Goal: Information Seeking & Learning: Learn about a topic

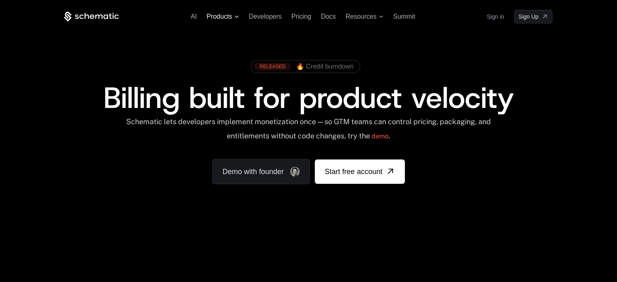
click at [219, 17] on span "Products" at bounding box center [219, 16] width 26 height 7
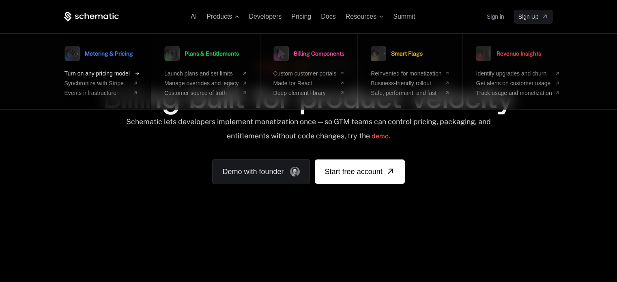
click at [111, 73] on span "Turn on any pricing model" at bounding box center [96, 73] width 65 height 6
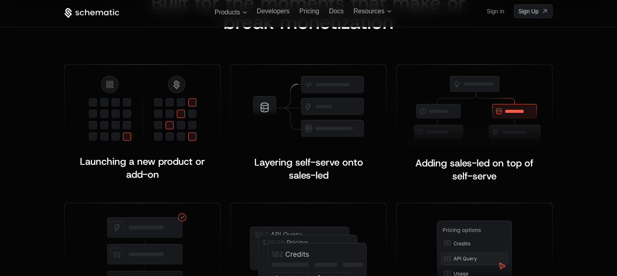
scroll to position [1135, 0]
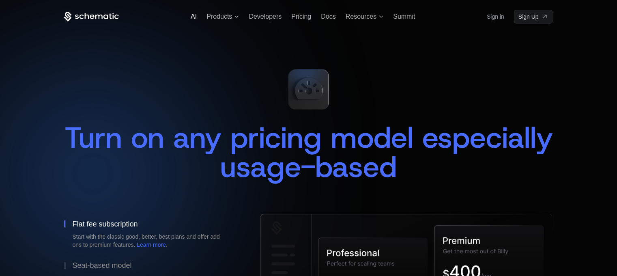
click at [191, 17] on span "AI" at bounding box center [194, 16] width 6 height 7
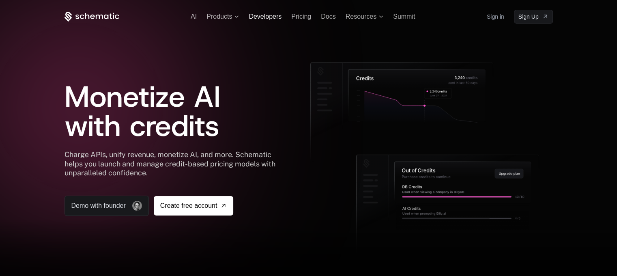
click at [267, 19] on span "Developers" at bounding box center [265, 16] width 33 height 7
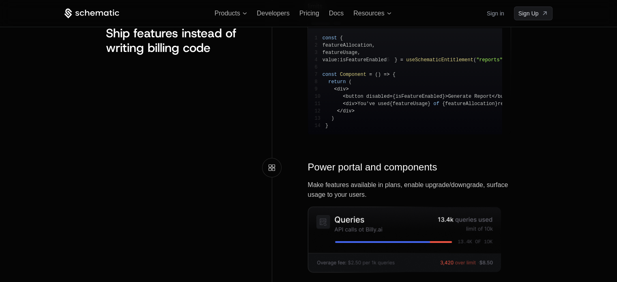
scroll to position [1036, 0]
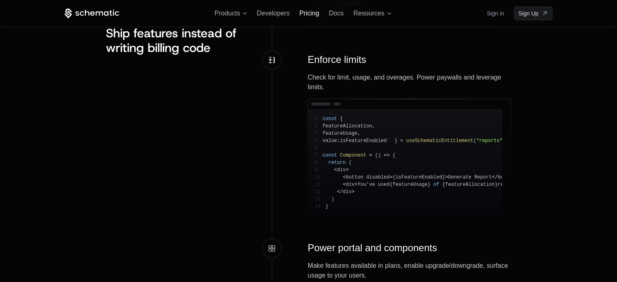
click at [315, 11] on span "Pricing" at bounding box center [309, 13] width 20 height 7
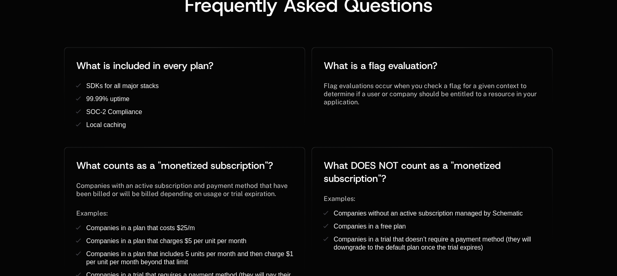
scroll to position [1500, 0]
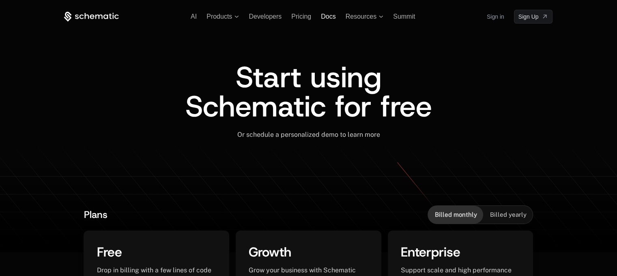
click at [331, 15] on span "Docs" at bounding box center [328, 16] width 15 height 7
click at [367, 18] on span "Resources" at bounding box center [360, 16] width 31 height 7
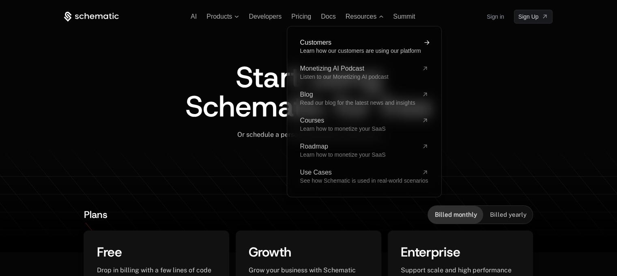
click at [331, 45] on span "Customers" at bounding box center [359, 42] width 118 height 6
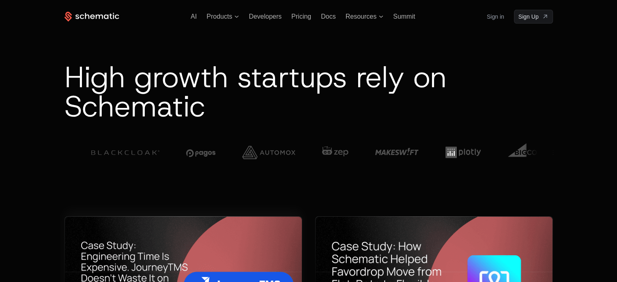
click at [211, 225] on img at bounding box center [183, 279] width 237 height 124
click at [370, 16] on span "Resources" at bounding box center [360, 16] width 31 height 7
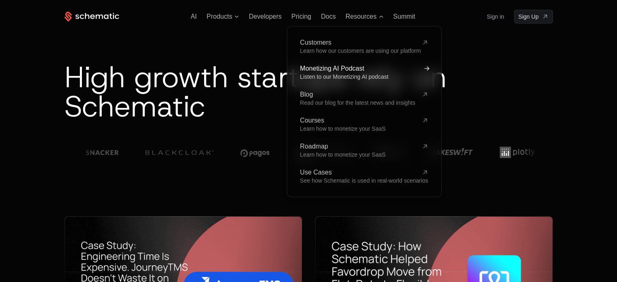
click at [332, 70] on span "Monetizing AI Podcast" at bounding box center [359, 68] width 118 height 6
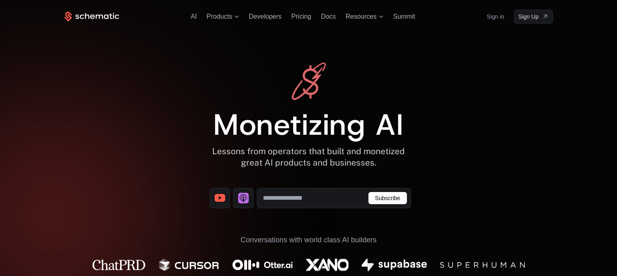
drag, startPoint x: 298, startPoint y: 196, endPoint x: 298, endPoint y: 190, distance: 6.1
click at [298, 196] on input "email" at bounding box center [334, 198] width 154 height 20
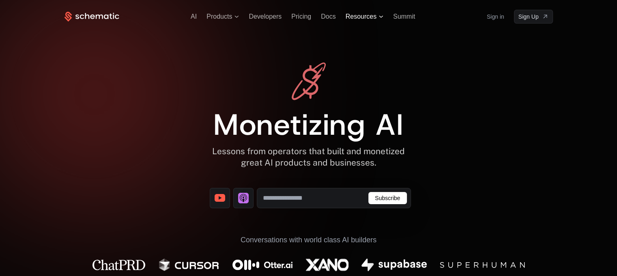
click at [367, 15] on span "Resources" at bounding box center [360, 16] width 31 height 7
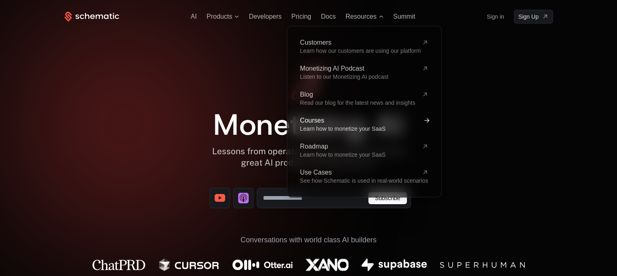
click at [341, 125] on span "Learn how to monetize your SaaS" at bounding box center [343, 128] width 86 height 6
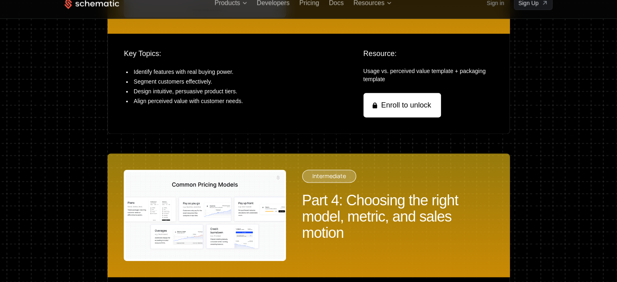
scroll to position [993, 0]
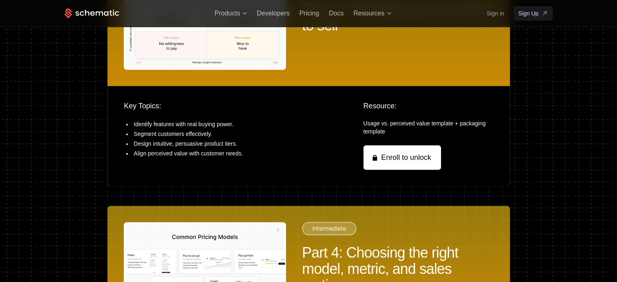
click at [204, 222] on img at bounding box center [205, 267] width 162 height 91
click at [347, 244] on div "Part 4: Choosing the right model, metric, and sales motion" at bounding box center [397, 268] width 191 height 49
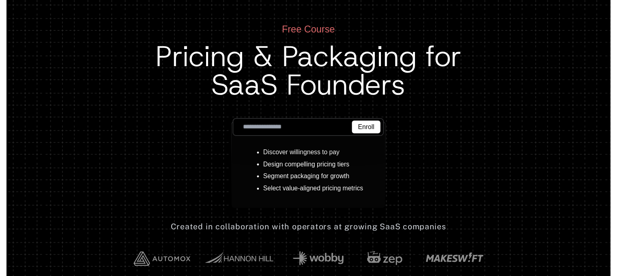
scroll to position [0, 0]
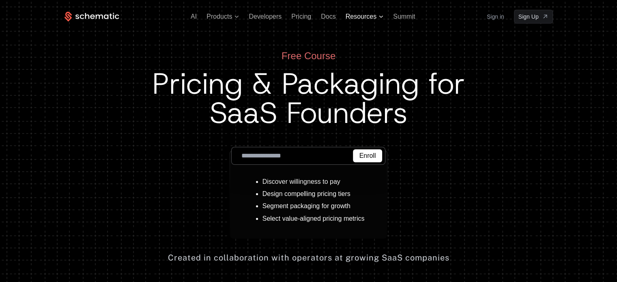
click at [379, 18] on span "Resources" at bounding box center [364, 16] width 38 height 7
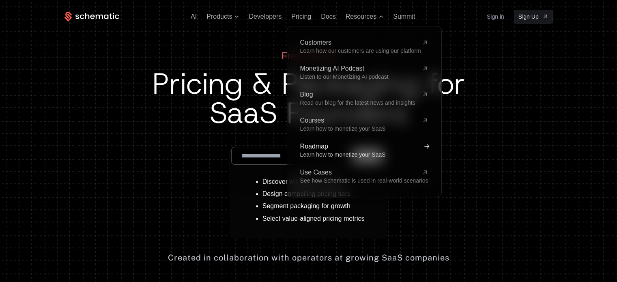
click at [318, 152] on span "Learn how to monetize your SaaS" at bounding box center [343, 154] width 86 height 6
click at [319, 180] on span "See how Schematic is used in real-world scenarios" at bounding box center [364, 180] width 128 height 6
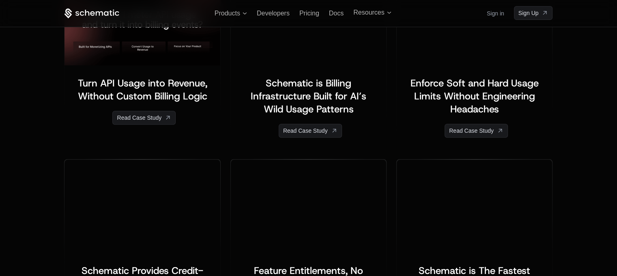
scroll to position [365, 0]
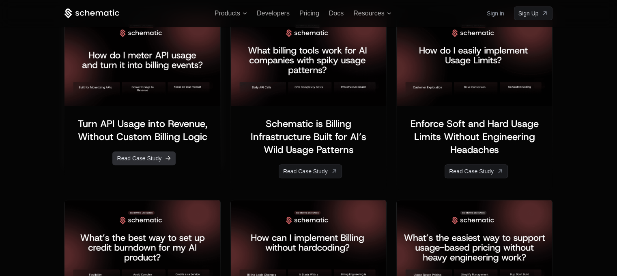
click at [132, 159] on link "Read Case Study" at bounding box center [143, 158] width 63 height 14
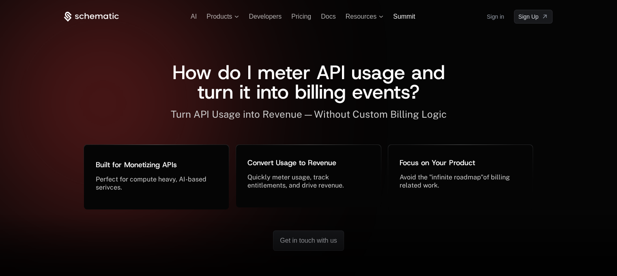
click at [409, 17] on span "Summit" at bounding box center [404, 16] width 22 height 7
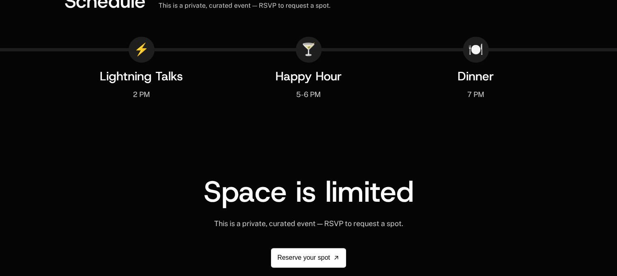
scroll to position [1561, 0]
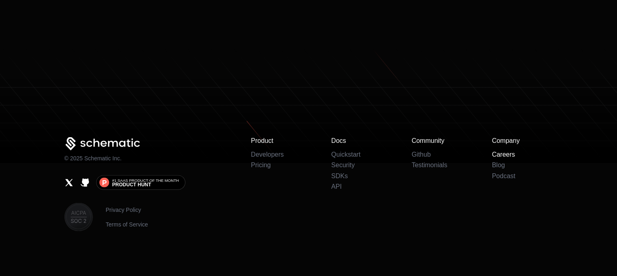
click at [504, 156] on link "Careers" at bounding box center [503, 154] width 23 height 7
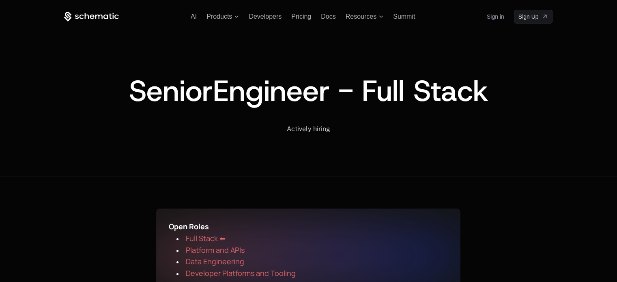
click at [94, 16] on icon at bounding box center [92, 16] width 4 height 4
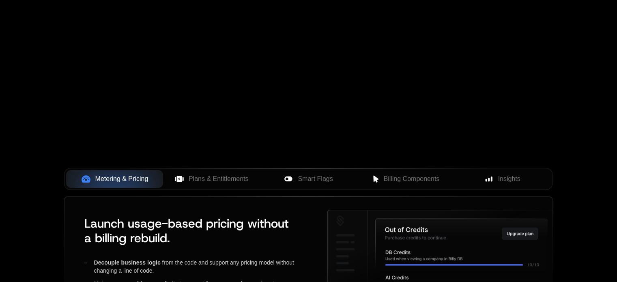
scroll to position [243, 0]
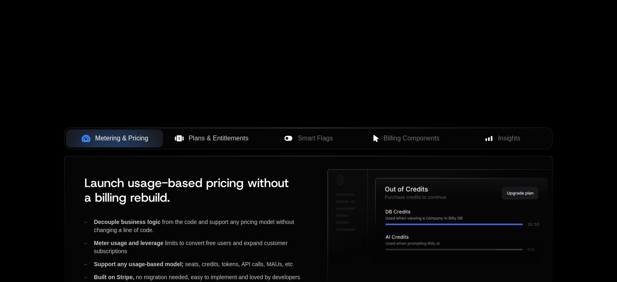
click at [217, 139] on span "Plans & Entitlements" at bounding box center [219, 138] width 60 height 10
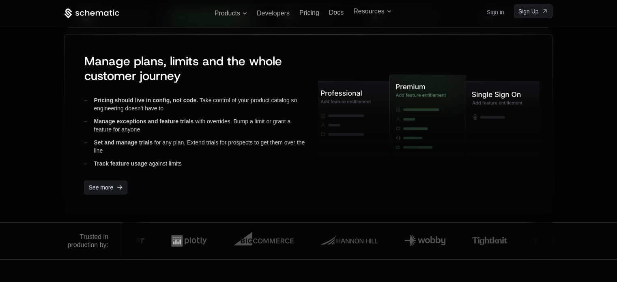
scroll to position [324, 0]
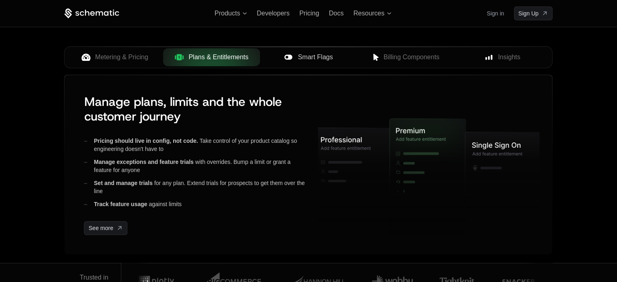
click at [296, 61] on div "Smart Flags" at bounding box center [308, 57] width 84 height 10
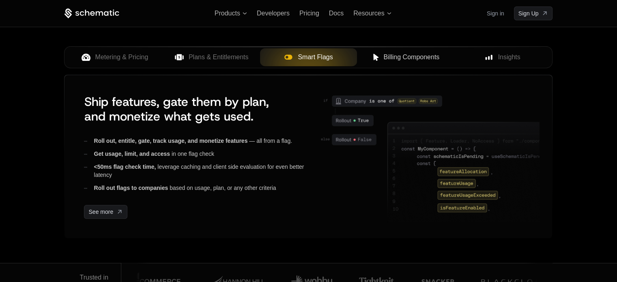
click at [386, 55] on span "Billing Components" at bounding box center [411, 57] width 56 height 10
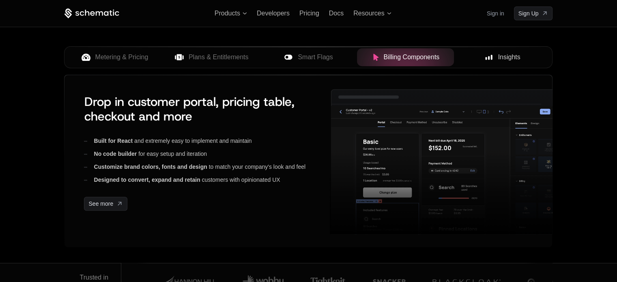
click at [491, 56] on rect at bounding box center [491, 57] width 2 height 5
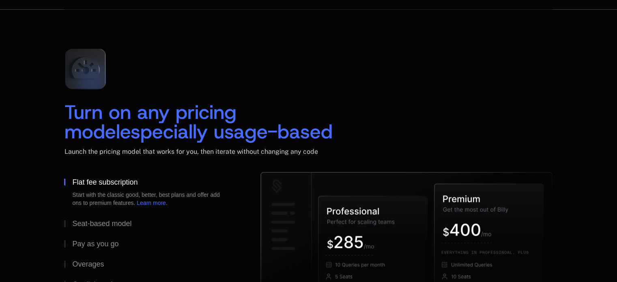
scroll to position [1257, 0]
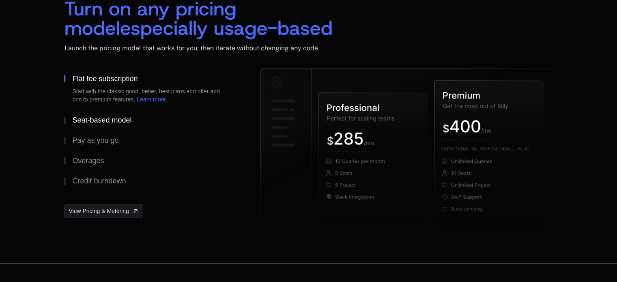
click at [86, 120] on div "Seat-based model" at bounding box center [101, 119] width 59 height 7
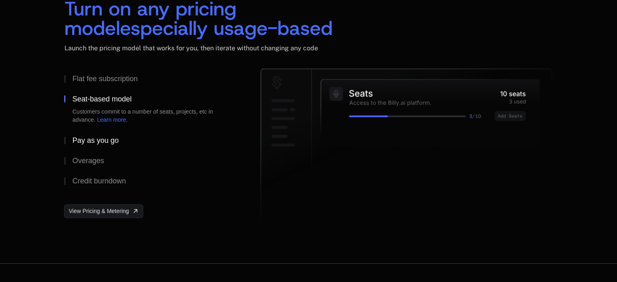
click at [86, 139] on div "Pay as you go" at bounding box center [95, 140] width 46 height 7
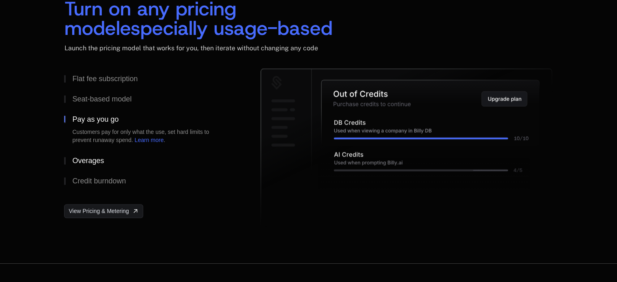
click at [80, 154] on button "Overages" at bounding box center [149, 160] width 170 height 20
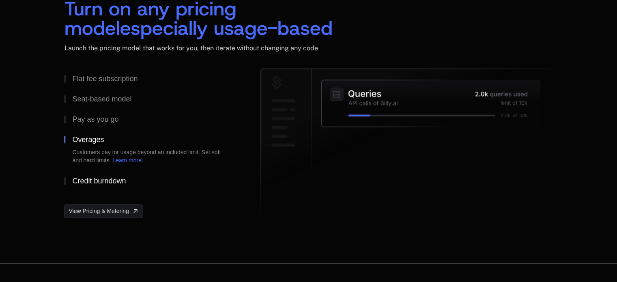
click at [91, 180] on div "Credit burndown" at bounding box center [99, 180] width 54 height 7
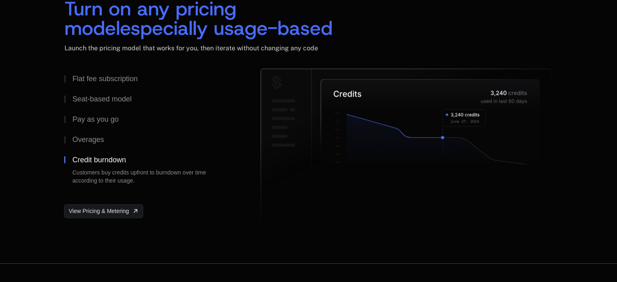
scroll to position [1216, 0]
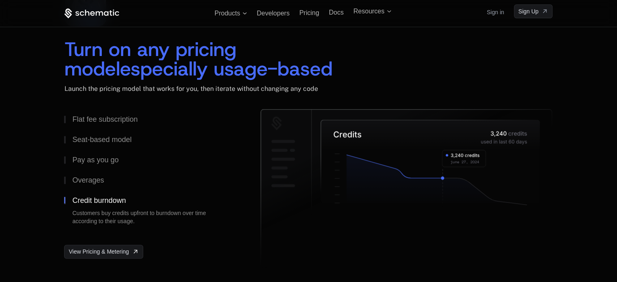
drag, startPoint x: 363, startPoint y: 130, endPoint x: 401, endPoint y: 131, distance: 38.1
click at [401, 131] on g at bounding box center [406, 188] width 291 height 158
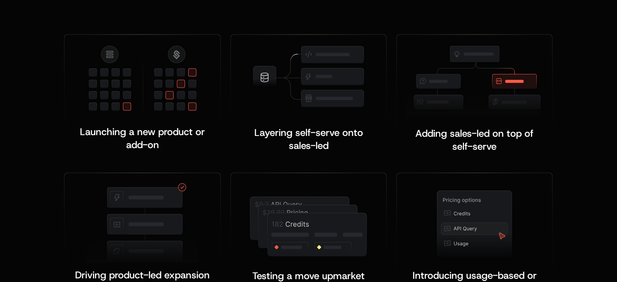
scroll to position [1622, 0]
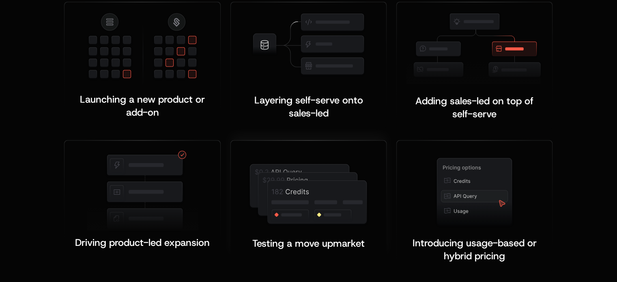
click at [345, 172] on img at bounding box center [308, 195] width 121 height 64
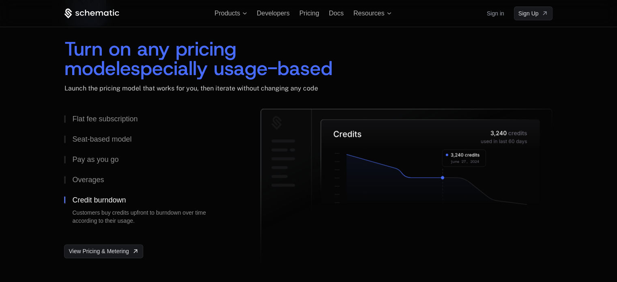
scroll to position [1135, 0]
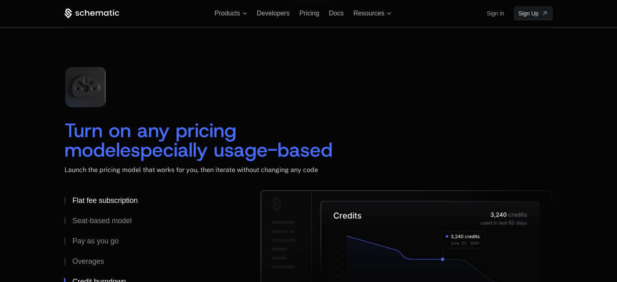
click at [104, 206] on button "Flat fee subscription" at bounding box center [149, 200] width 170 height 20
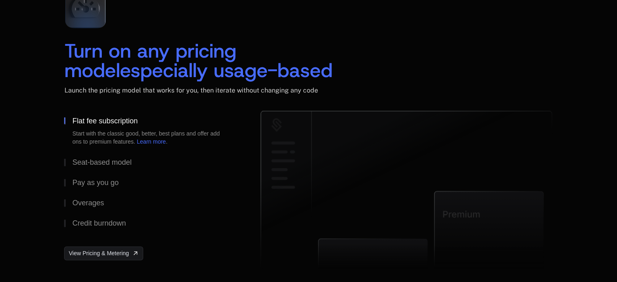
scroll to position [1257, 0]
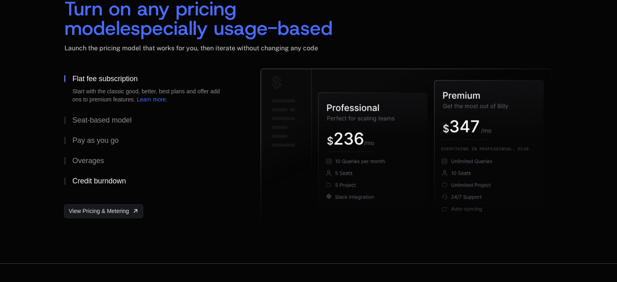
click at [97, 176] on button "Credit burndown" at bounding box center [149, 181] width 170 height 20
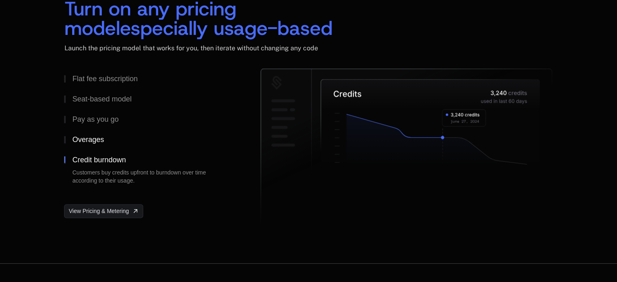
click at [100, 142] on div "Overages" at bounding box center [88, 139] width 32 height 7
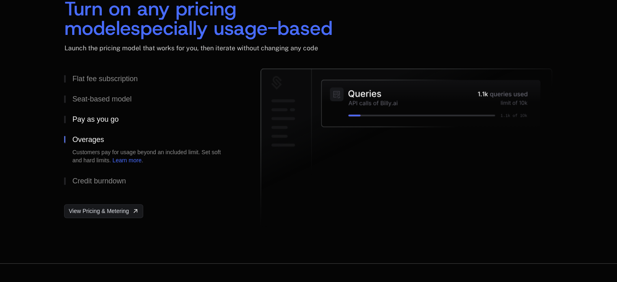
click at [96, 125] on button "Pay as you go" at bounding box center [149, 119] width 170 height 20
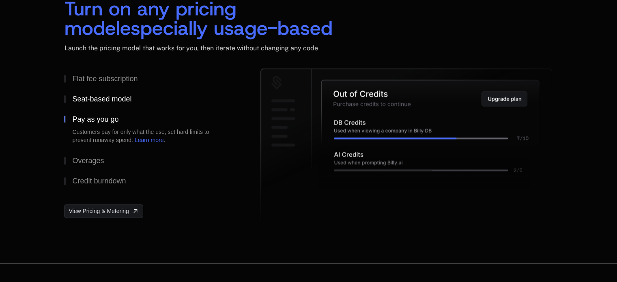
click at [99, 104] on button "Seat-based model" at bounding box center [149, 99] width 170 height 20
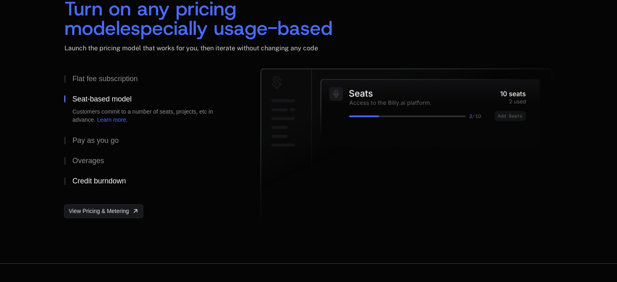
click at [94, 172] on button "Credit burndown" at bounding box center [149, 181] width 170 height 20
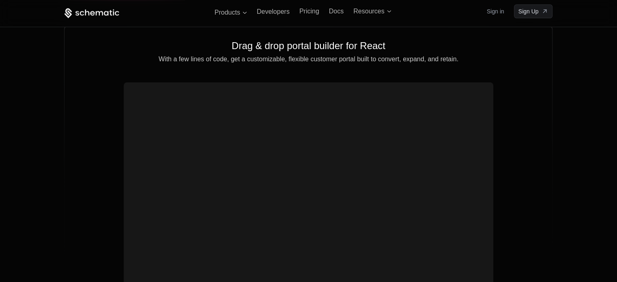
scroll to position [2919, 0]
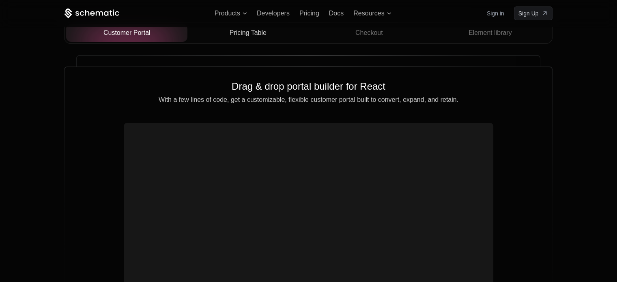
click at [236, 32] on span "Pricing Table" at bounding box center [247, 33] width 37 height 10
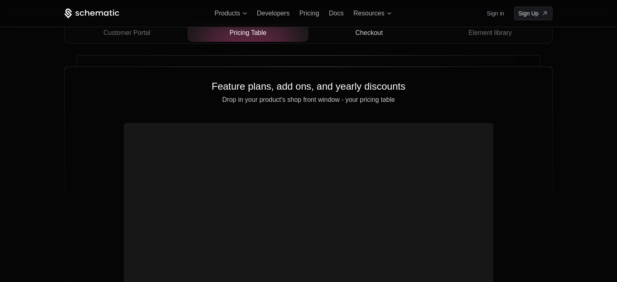
click at [342, 34] on div "Checkout" at bounding box center [369, 33] width 108 height 10
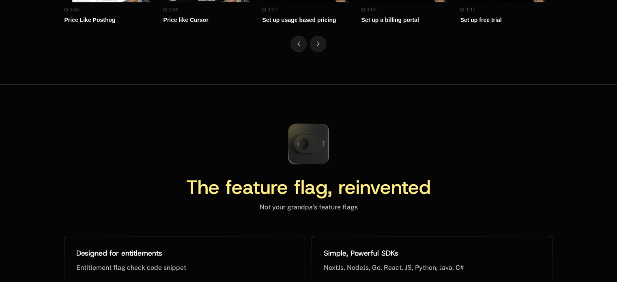
scroll to position [3771, 0]
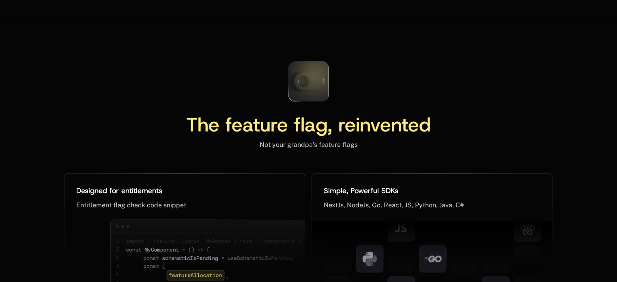
drag, startPoint x: 310, startPoint y: 68, endPoint x: 339, endPoint y: 81, distance: 32.2
click at [339, 80] on div "The feature flag, reinvented Not your grandpa’s feature flags" at bounding box center [308, 101] width 488 height 94
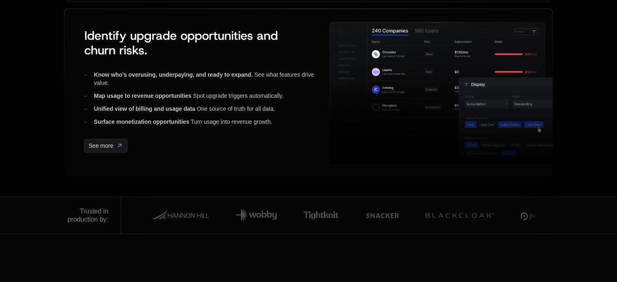
scroll to position [0, 0]
